Goal: Obtain resource: Download file/media

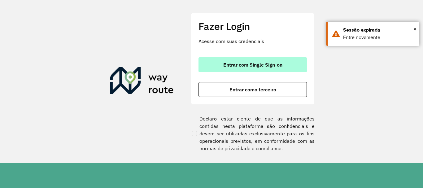
click at [261, 65] on span "Entrar com Single Sign-on" at bounding box center [252, 64] width 59 height 5
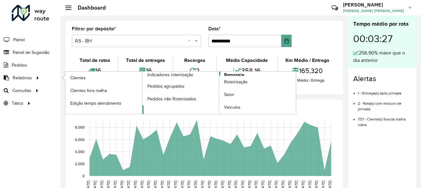
click at [240, 73] on span "Romaneio" at bounding box center [234, 75] width 20 height 7
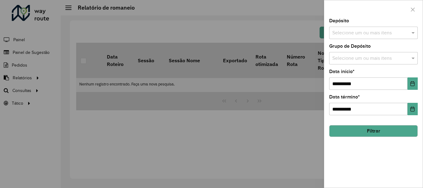
drag, startPoint x: 375, startPoint y: 91, endPoint x: 378, endPoint y: 83, distance: 8.1
click at [378, 83] on div "**********" at bounding box center [373, 103] width 98 height 169
click at [378, 83] on input "**********" at bounding box center [368, 83] width 78 height 12
click at [408, 82] on button "Choose Date" at bounding box center [412, 83] width 10 height 12
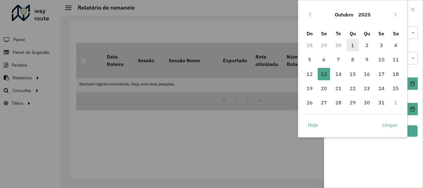
click at [353, 43] on span "1" at bounding box center [352, 45] width 12 height 12
type input "**********"
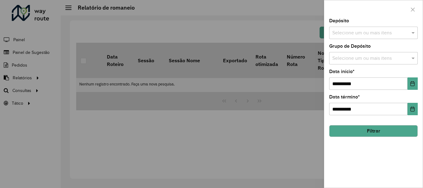
click at [377, 131] on button "Filtrar" at bounding box center [373, 131] width 89 height 12
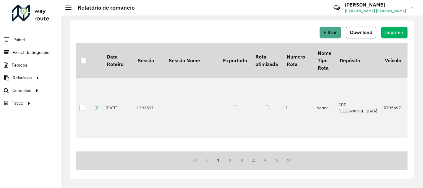
click at [357, 36] on button "Download" at bounding box center [361, 33] width 30 height 12
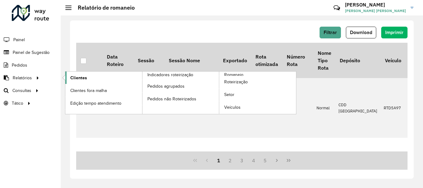
click at [93, 80] on link "Clientes" at bounding box center [103, 78] width 77 height 12
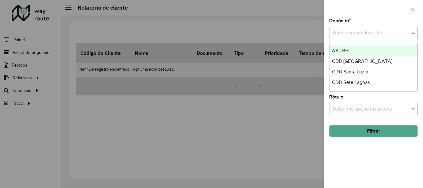
click at [358, 32] on input "text" at bounding box center [367, 32] width 70 height 7
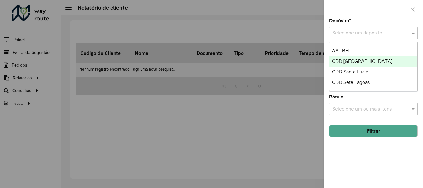
click at [352, 62] on span "CDD [GEOGRAPHIC_DATA]" at bounding box center [362, 61] width 60 height 5
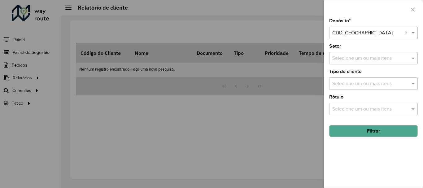
click at [357, 135] on button "Filtrar" at bounding box center [373, 131] width 89 height 12
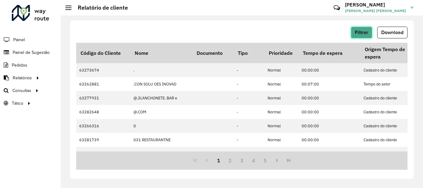
click at [358, 30] on span "Filtrar" at bounding box center [361, 32] width 13 height 5
click at [384, 34] on span "Download" at bounding box center [392, 32] width 22 height 5
